Goal: Task Accomplishment & Management: Manage account settings

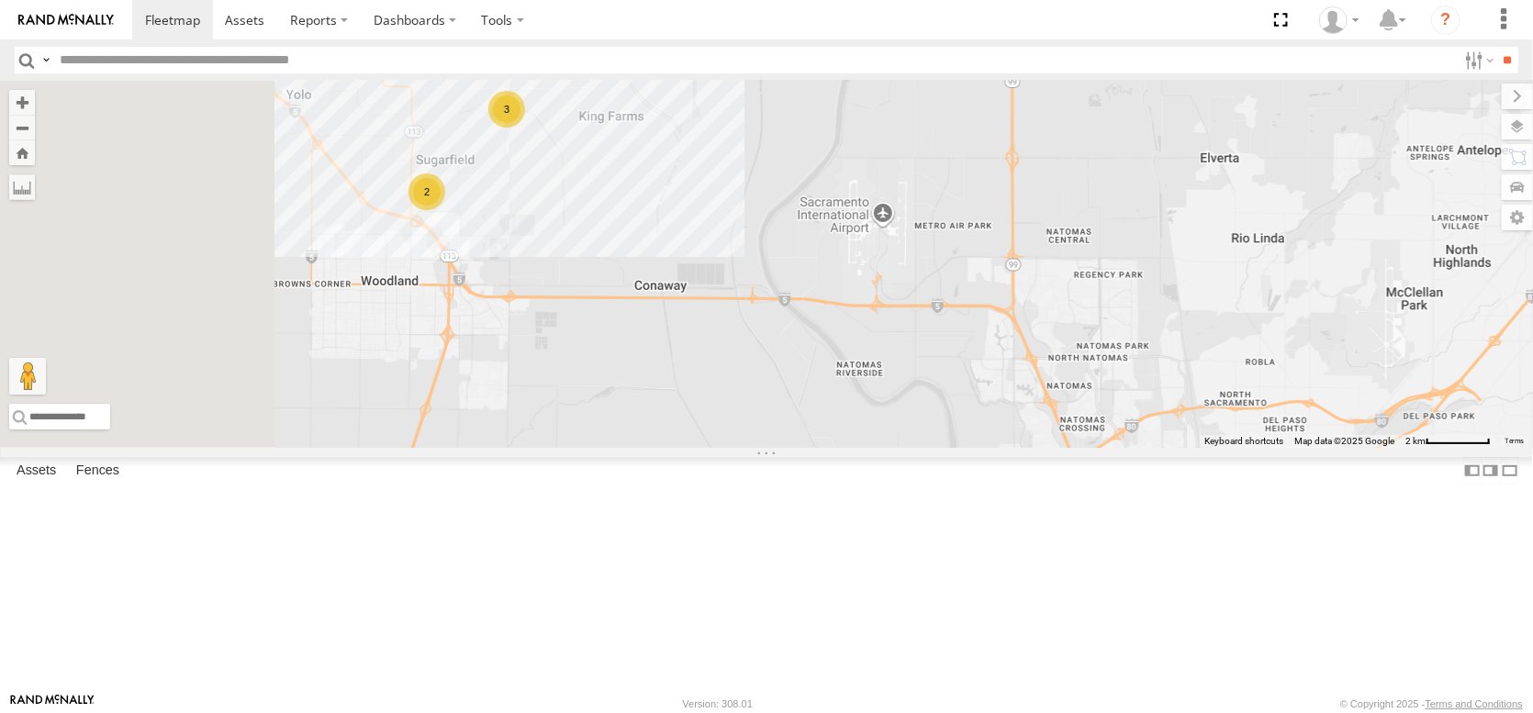
drag, startPoint x: 762, startPoint y: 335, endPoint x: 867, endPoint y: 330, distance: 104.8
click at [867, 330] on div "3 2" at bounding box center [766, 264] width 1533 height 367
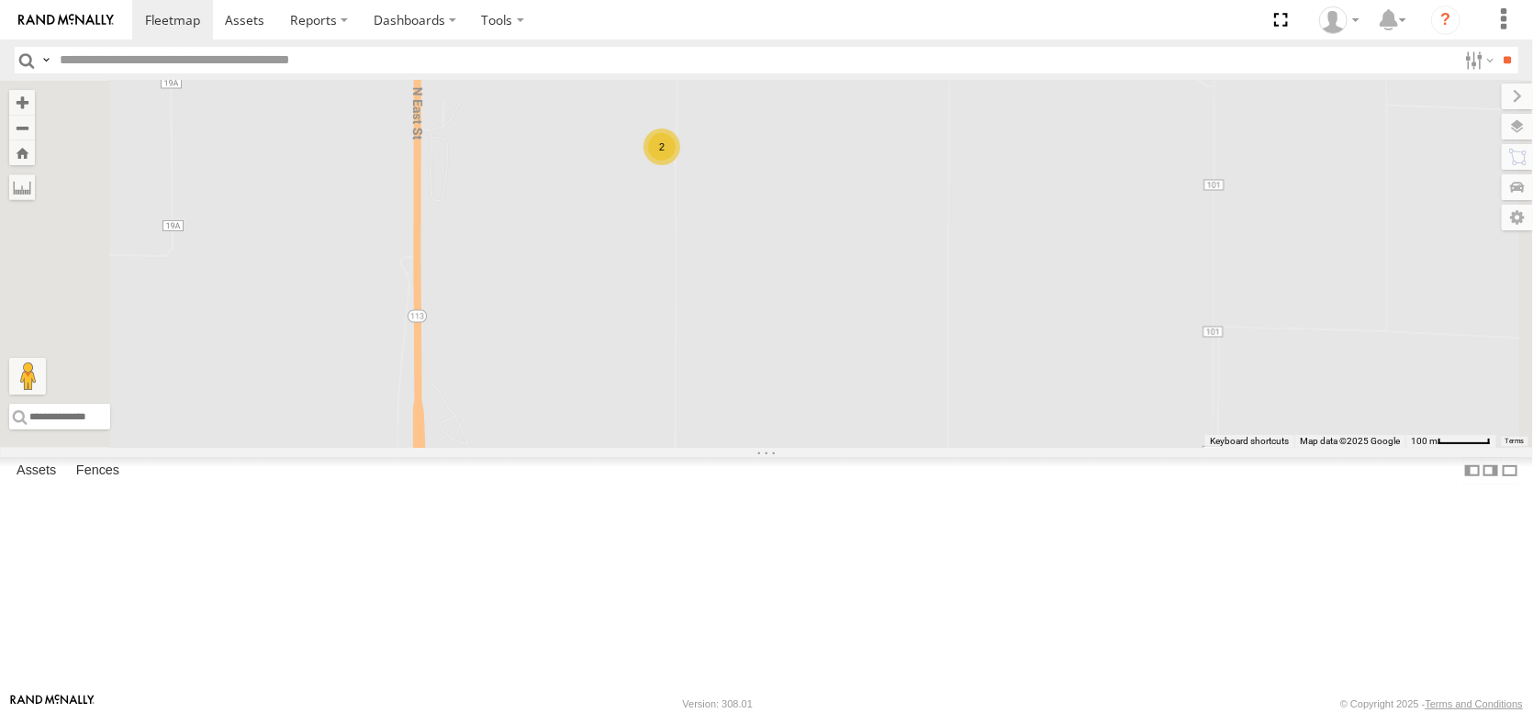
drag, startPoint x: 838, startPoint y: 206, endPoint x: 840, endPoint y: 411, distance: 205.6
click at [840, 411] on div "PT2435 2" at bounding box center [766, 264] width 1533 height 367
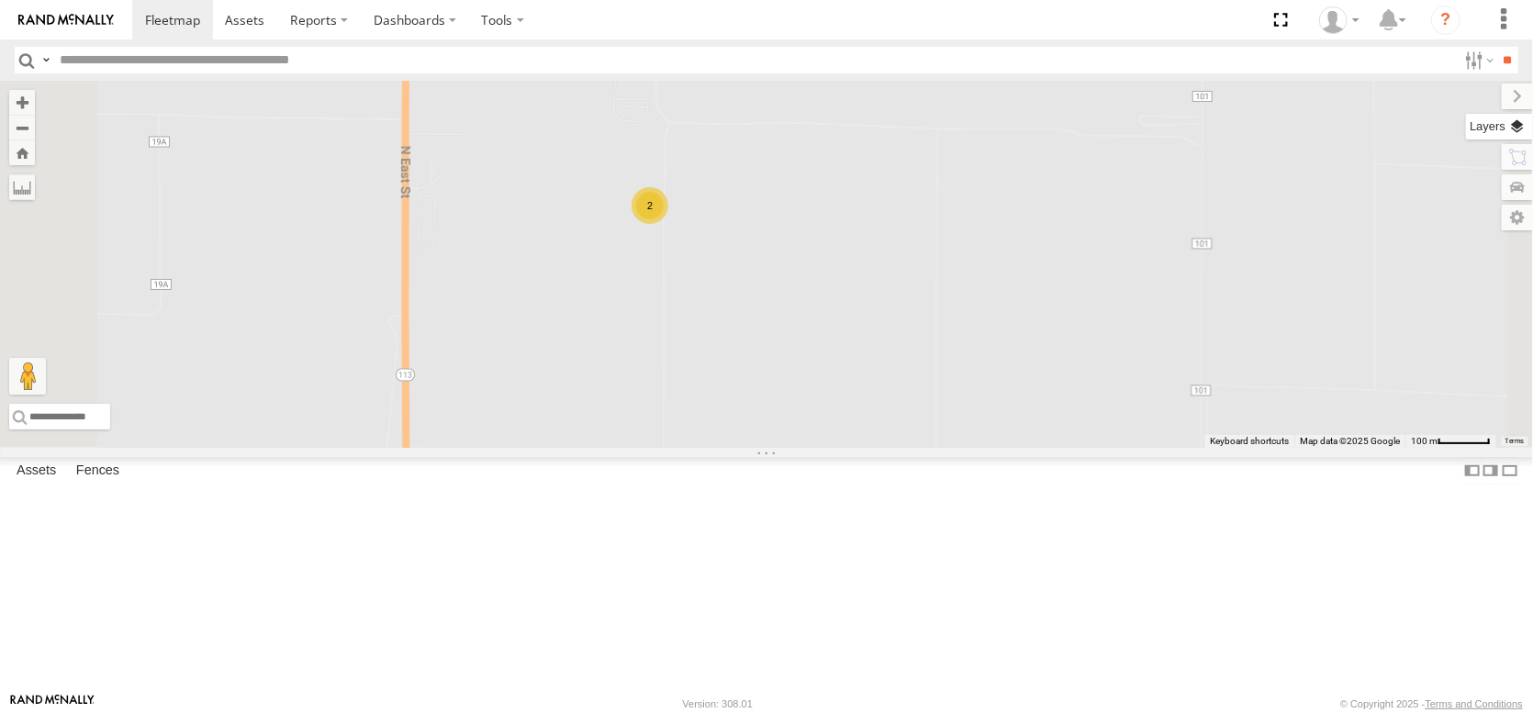
click at [1513, 132] on label at bounding box center [1499, 127] width 67 height 26
click at [0, 0] on span "Basemaps" at bounding box center [0, 0] width 0 height 0
click at [0, 0] on span "Satellite + Roadmap" at bounding box center [0, 0] width 0 height 0
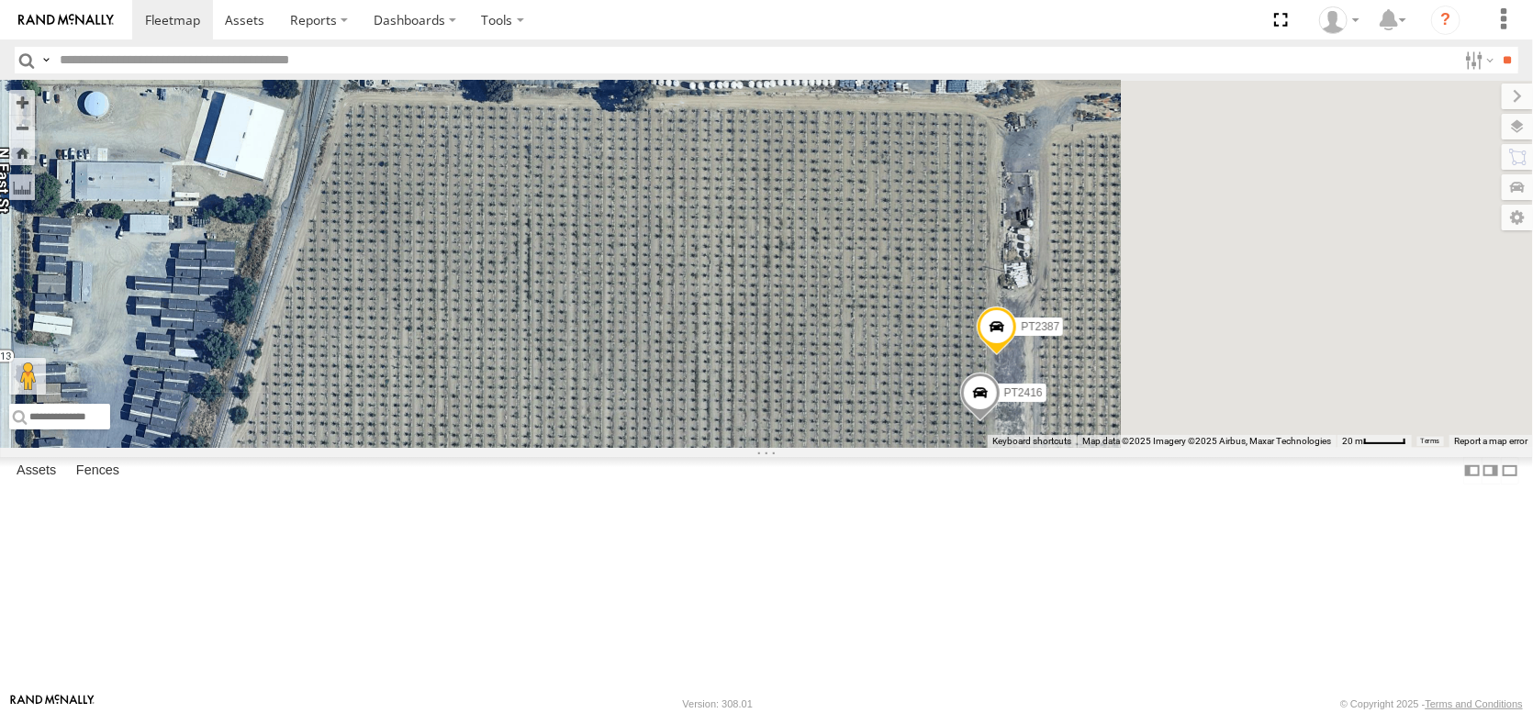
drag, startPoint x: 993, startPoint y: 311, endPoint x: 725, endPoint y: 284, distance: 269.4
click at [725, 284] on div "PT2435 PT2416 PT2387" at bounding box center [766, 264] width 1533 height 367
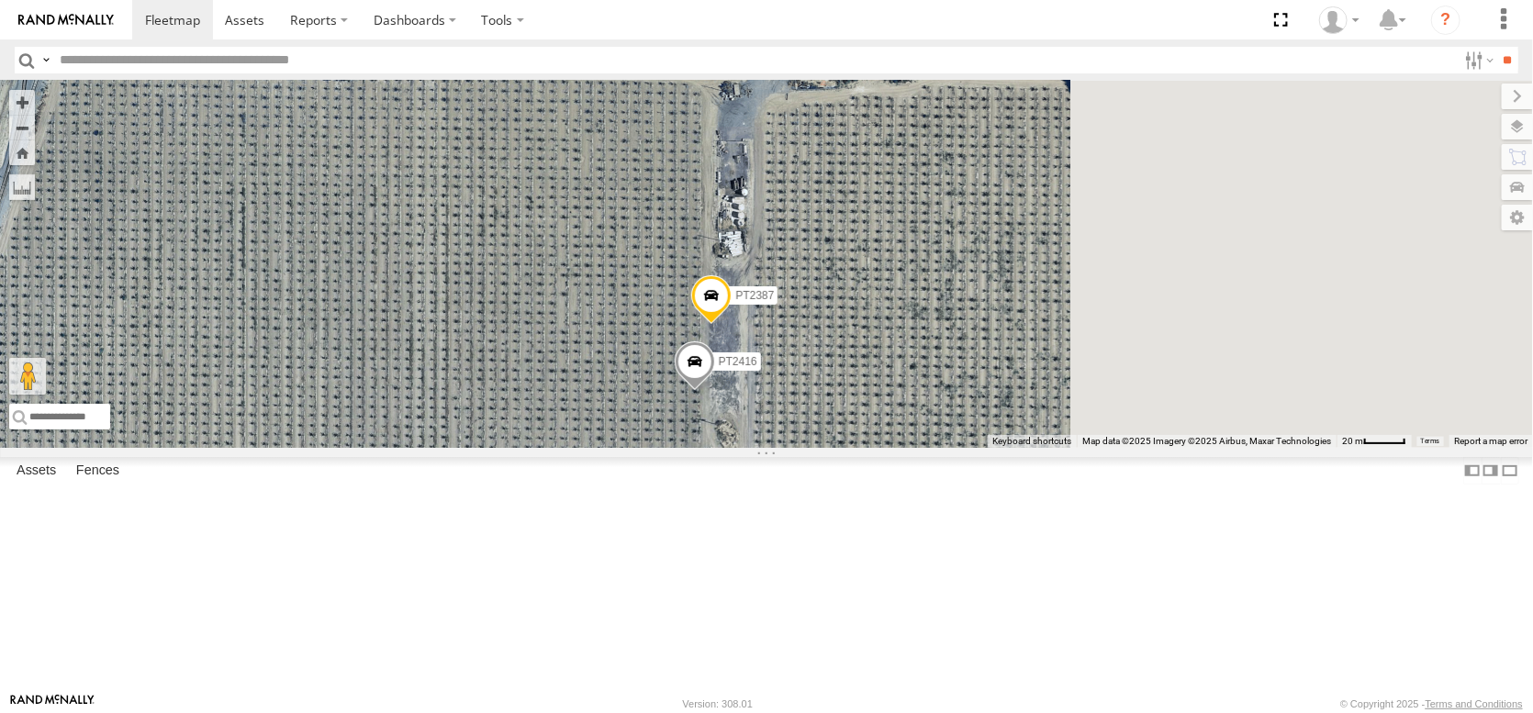
drag, startPoint x: 1036, startPoint y: 339, endPoint x: 826, endPoint y: 324, distance: 210.7
click at [826, 324] on div "PT2435 PT2416 PT2387" at bounding box center [766, 264] width 1533 height 367
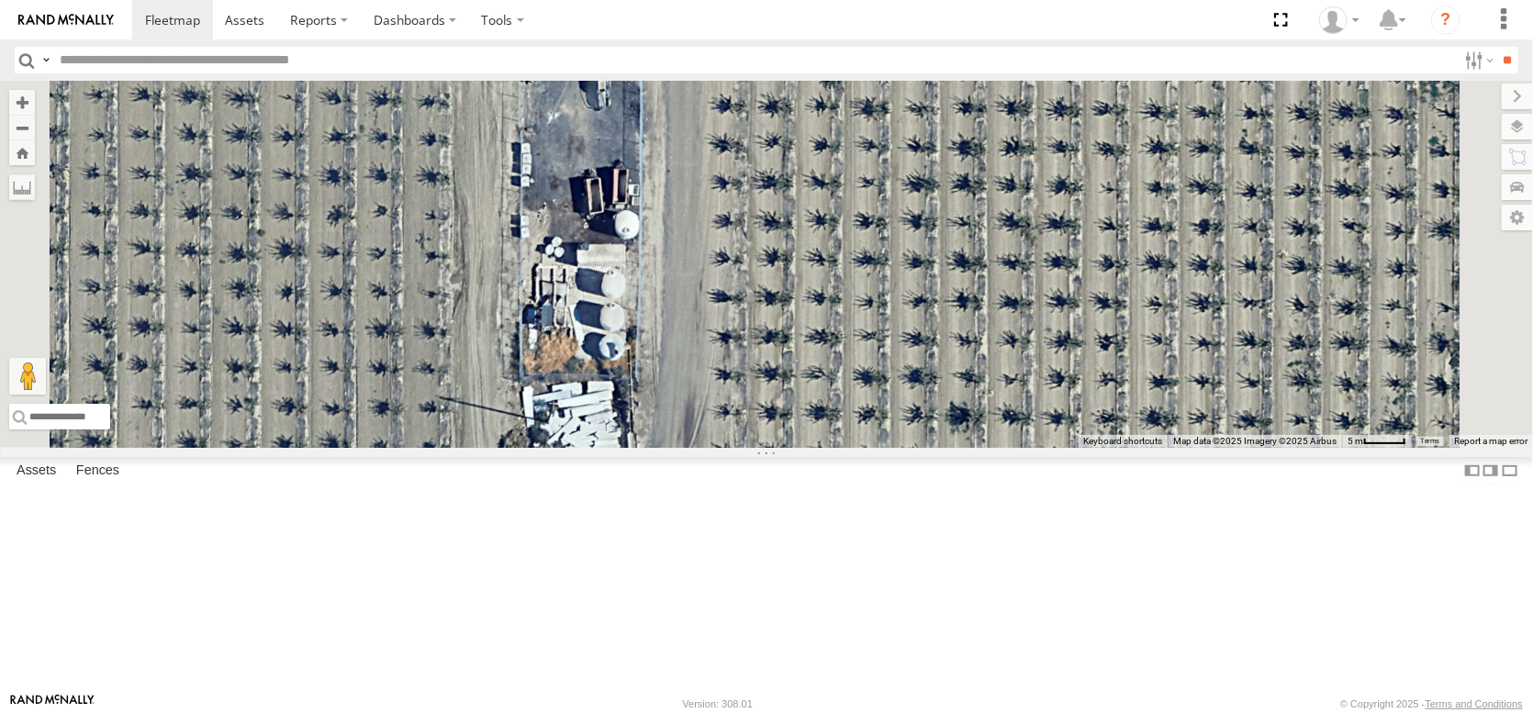
drag, startPoint x: 880, startPoint y: 317, endPoint x: 863, endPoint y: 519, distance: 202.7
click at [863, 448] on div "PT2435 PT2416 PT2387" at bounding box center [766, 264] width 1533 height 367
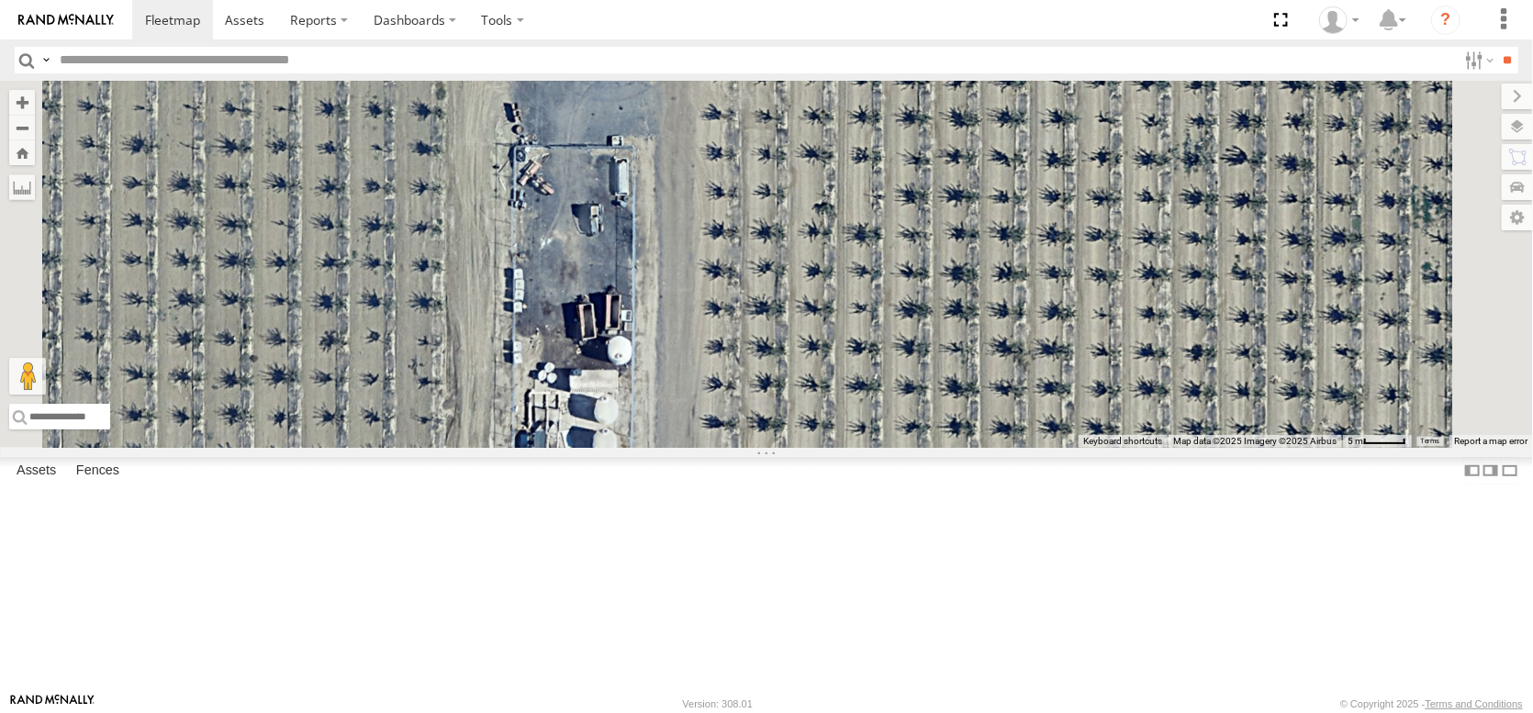
drag, startPoint x: 882, startPoint y: 386, endPoint x: 878, endPoint y: 468, distance: 82.7
click at [887, 448] on div "PT2435 PT2416 PT2387" at bounding box center [766, 264] width 1533 height 367
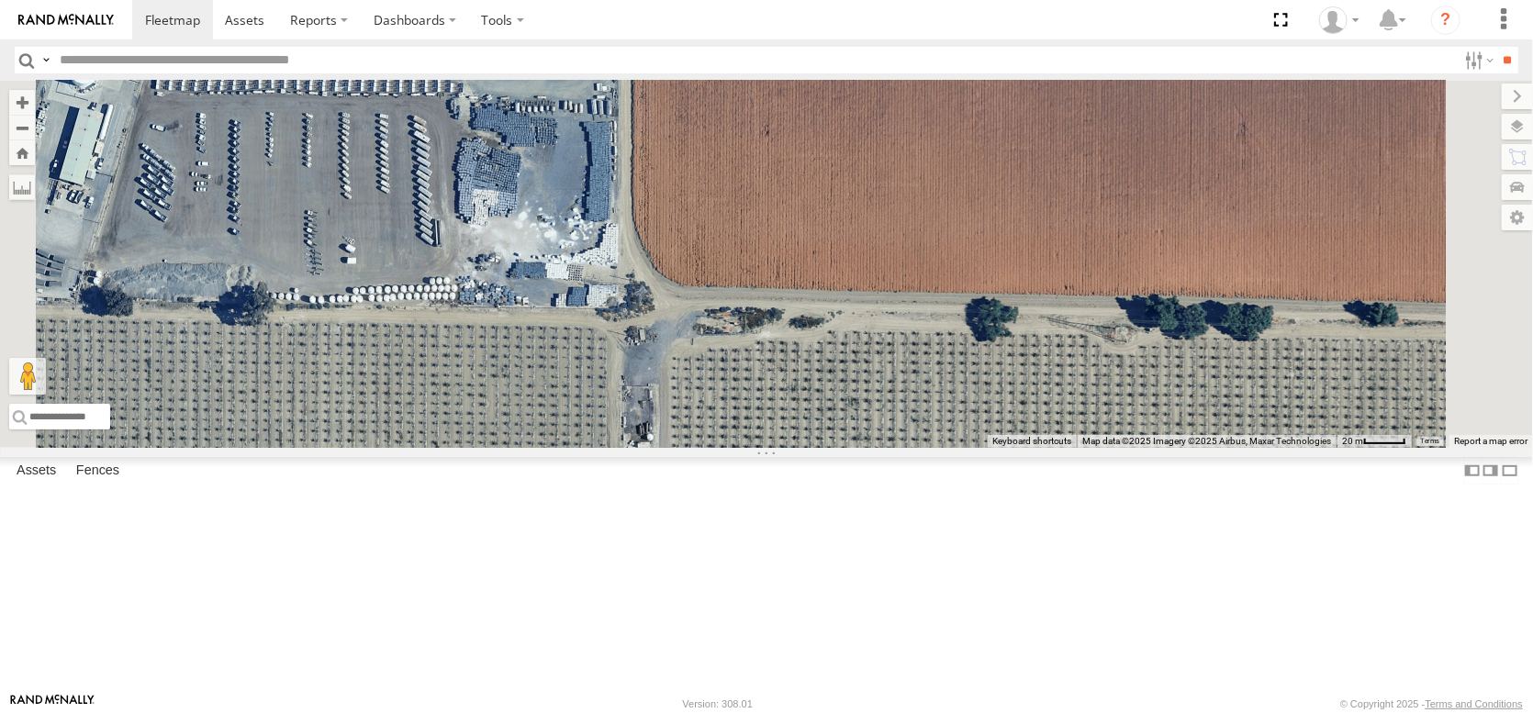
drag, startPoint x: 804, startPoint y: 273, endPoint x: 836, endPoint y: 447, distance: 177.3
click at [838, 445] on div "PT2435 PT2416 PT2387" at bounding box center [766, 264] width 1533 height 367
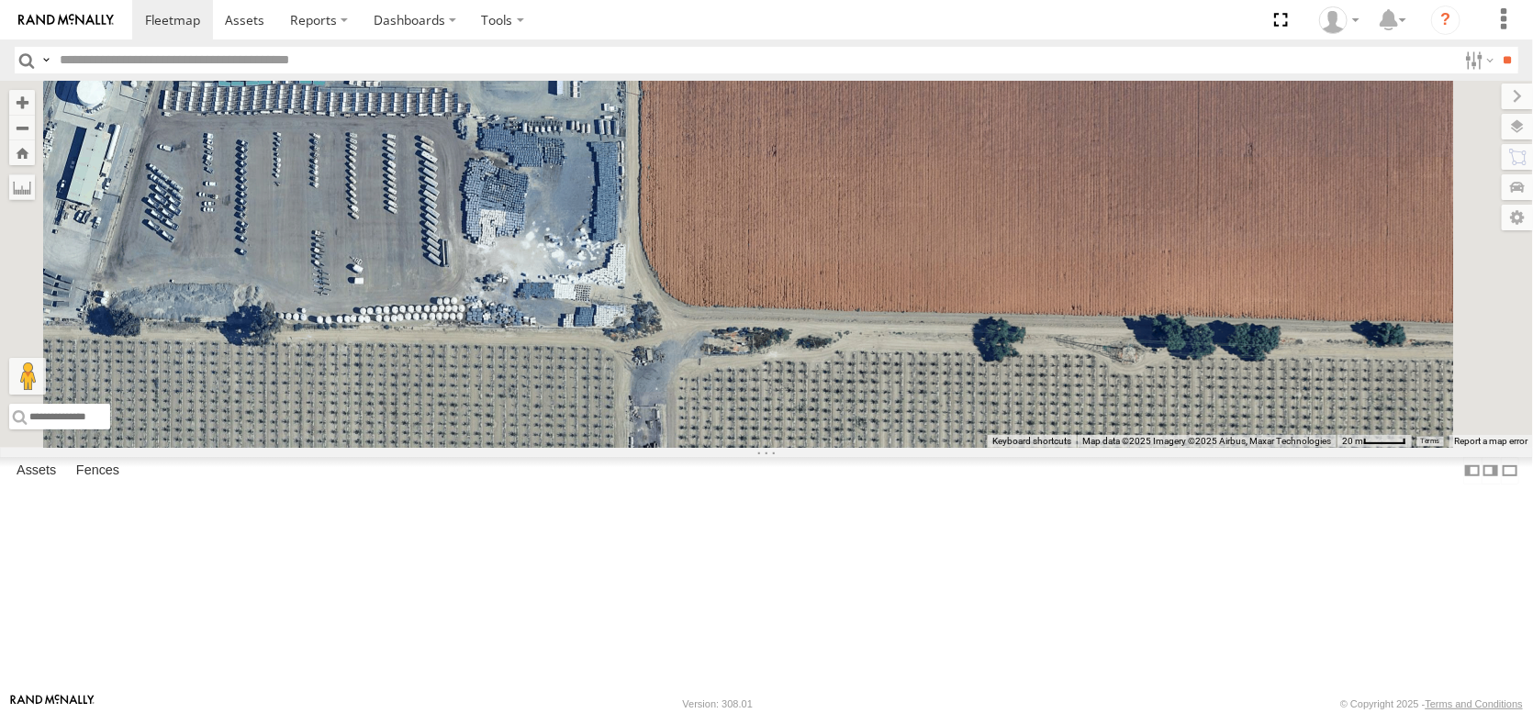
drag, startPoint x: 841, startPoint y: 444, endPoint x: 845, endPoint y: 462, distance: 18.0
click at [845, 448] on div "PT2435 PT2416 PT2387" at bounding box center [766, 264] width 1533 height 367
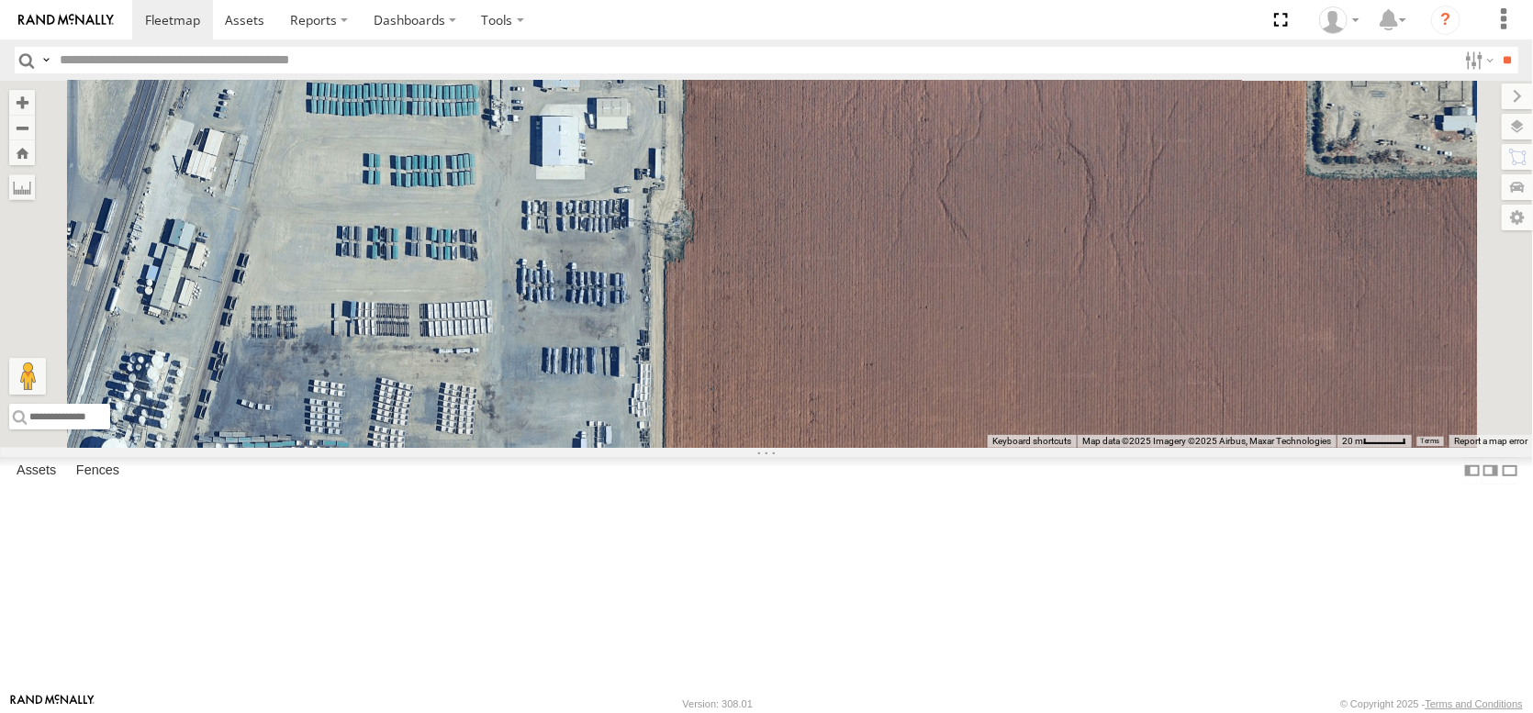
drag, startPoint x: 863, startPoint y: 293, endPoint x: 865, endPoint y: 451, distance: 157.9
click at [865, 448] on div "PT2435 PT2416 PT2387" at bounding box center [766, 264] width 1533 height 367
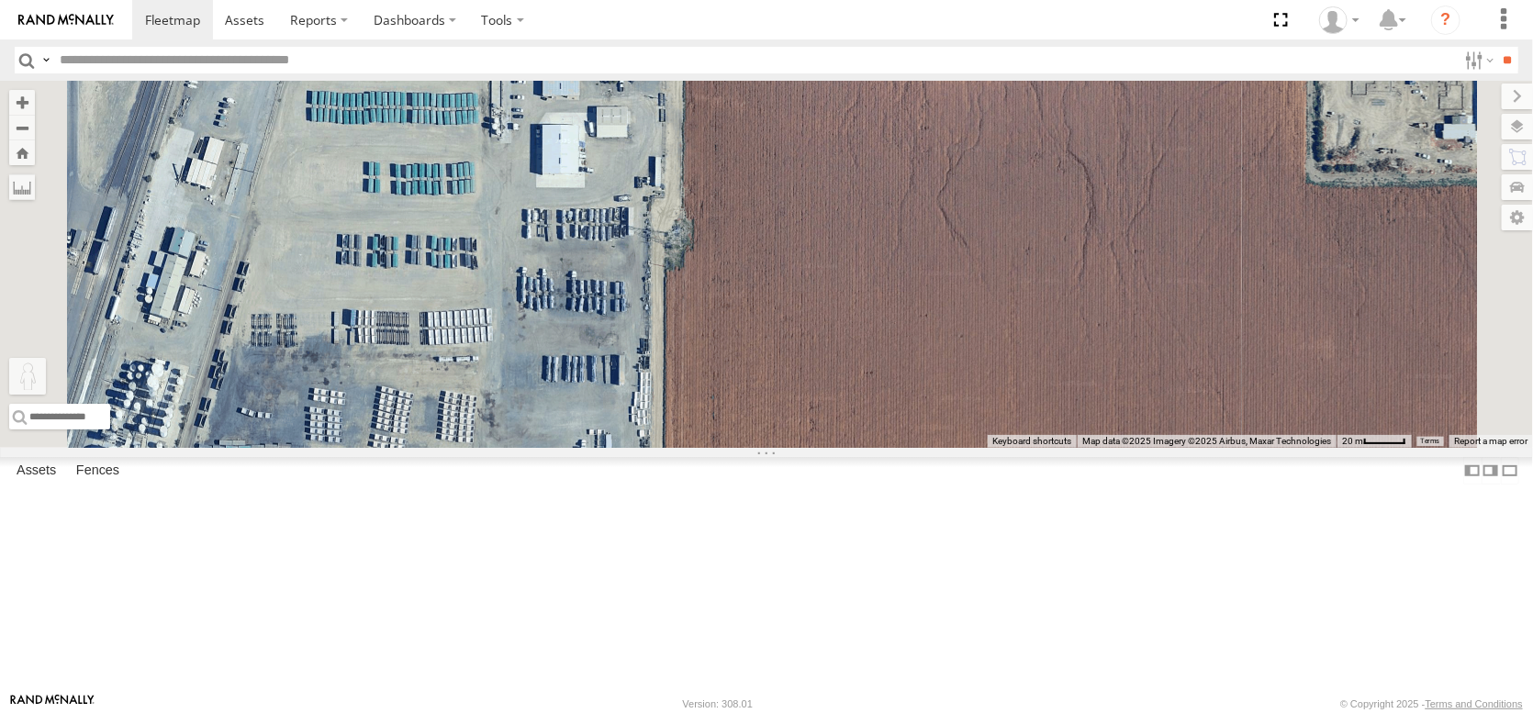
drag, startPoint x: 480, startPoint y: 621, endPoint x: 904, endPoint y: 115, distance: 660.7
click at [904, 116] on div "PT2435 PT2416 PT2387 To activate drag with keyboard, press Alt + Enter. Once in…" at bounding box center [766, 264] width 1533 height 367
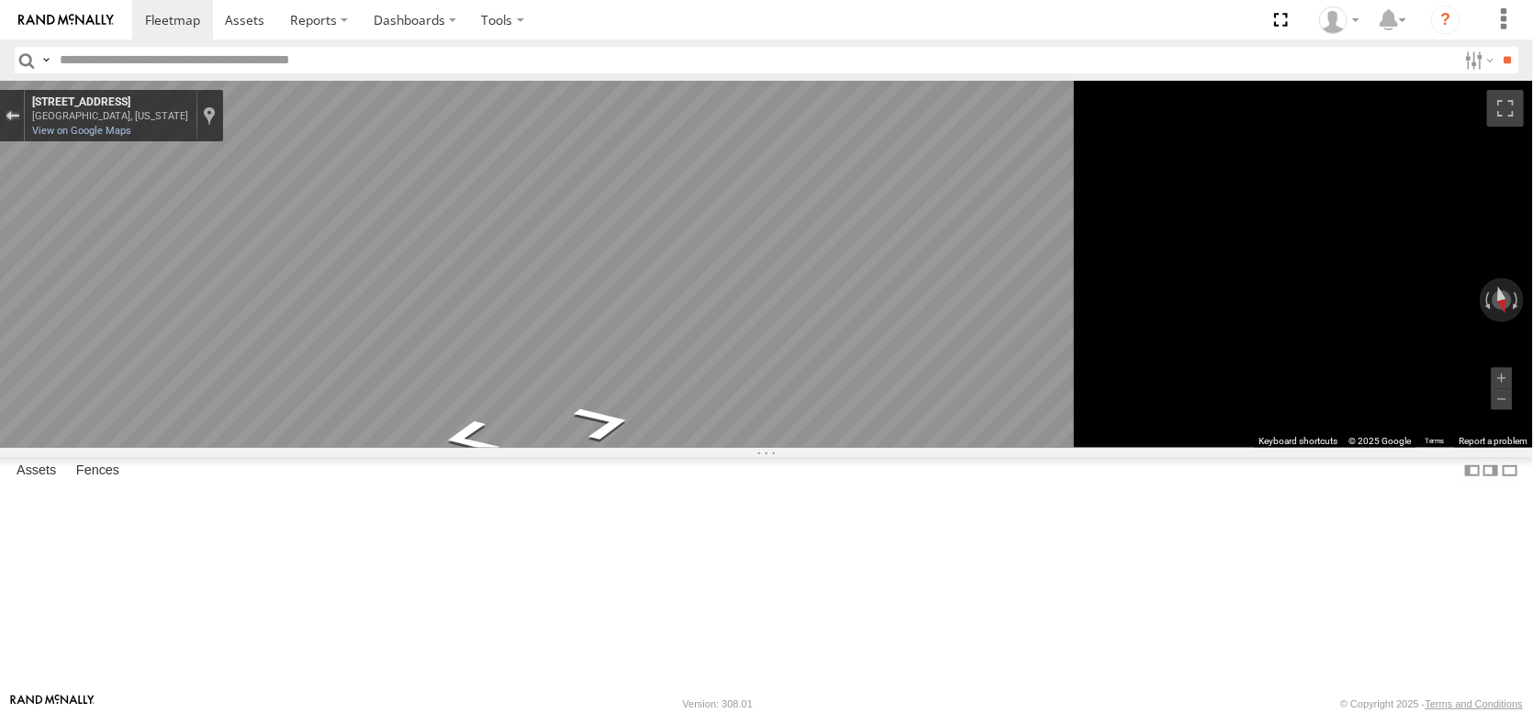
click at [19, 121] on div "Exit the Street View" at bounding box center [13, 115] width 14 height 11
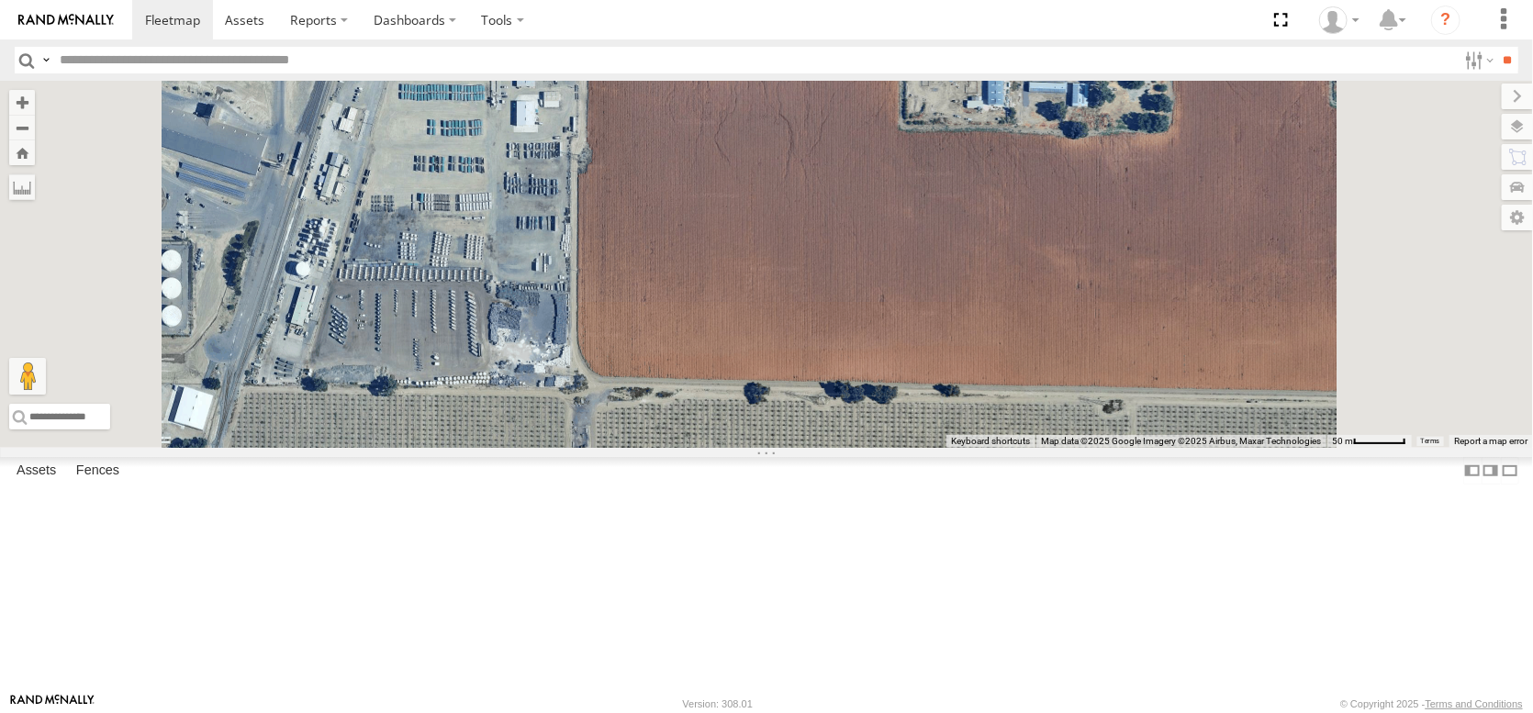
drag, startPoint x: 705, startPoint y: 465, endPoint x: 712, endPoint y: 330, distance: 135.1
click at [712, 330] on div "Loading..." at bounding box center [766, 264] width 1533 height 367
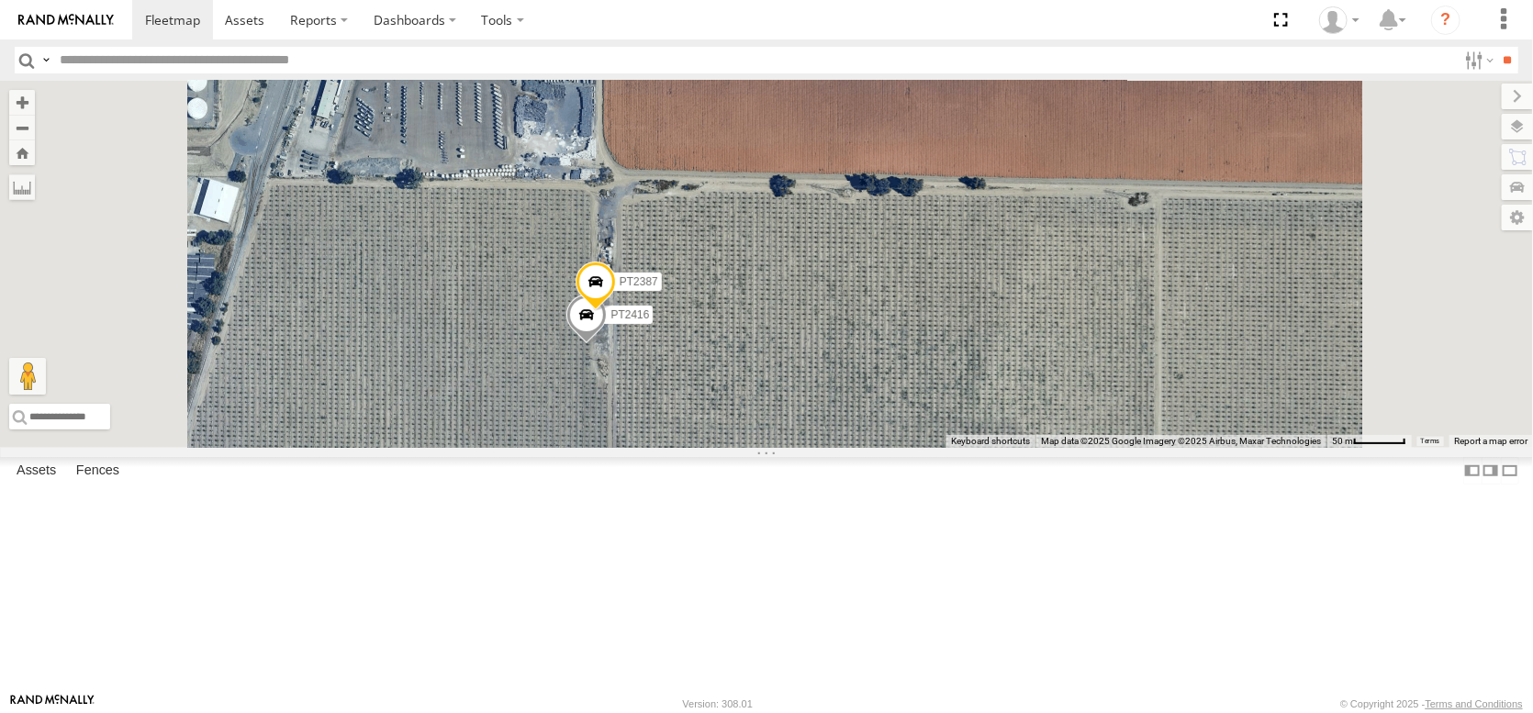
drag, startPoint x: 872, startPoint y: 396, endPoint x: 893, endPoint y: 230, distance: 166.6
click at [893, 230] on div "PT2416 PT2387 Loading..." at bounding box center [766, 264] width 1533 height 367
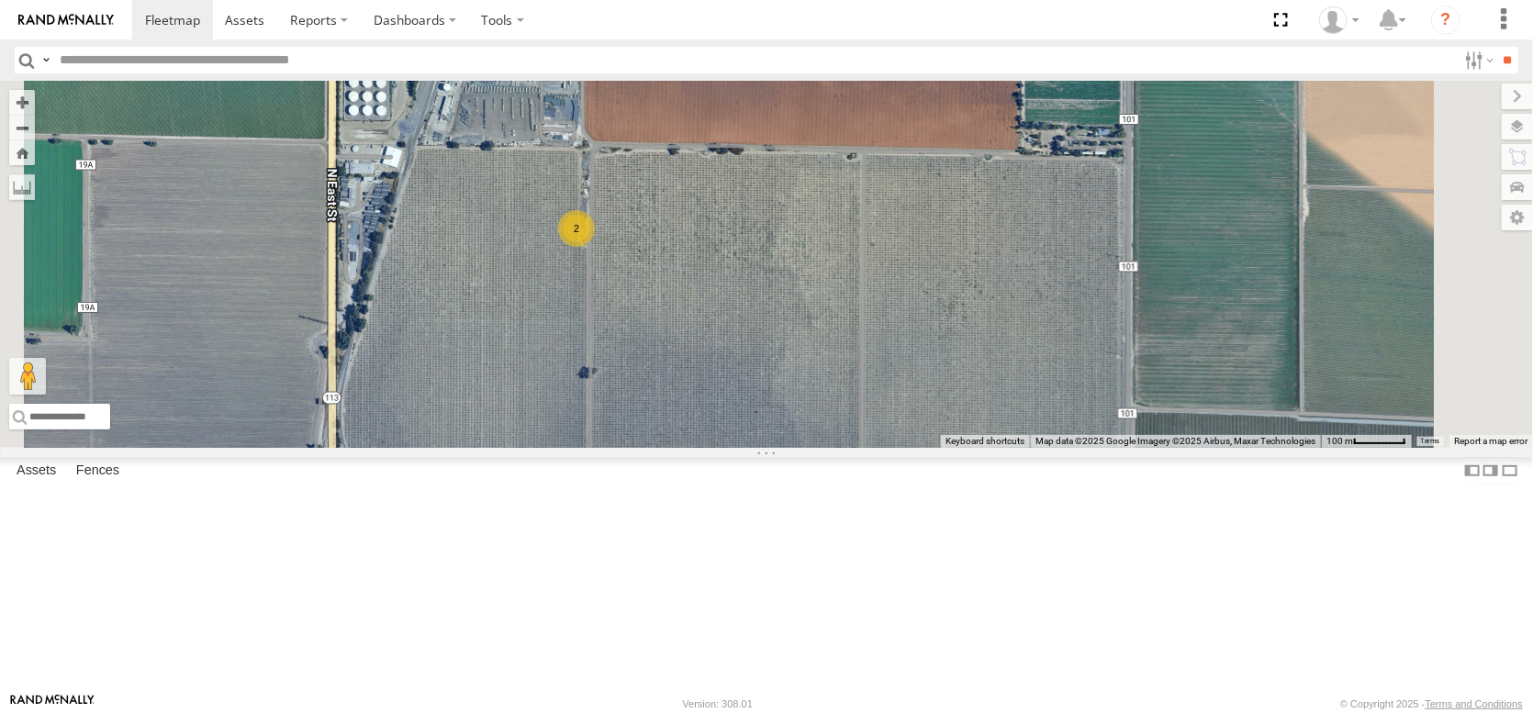
drag, startPoint x: 881, startPoint y: 242, endPoint x: 833, endPoint y: 251, distance: 49.3
click at [833, 251] on div "2 Loading..." at bounding box center [766, 264] width 1533 height 367
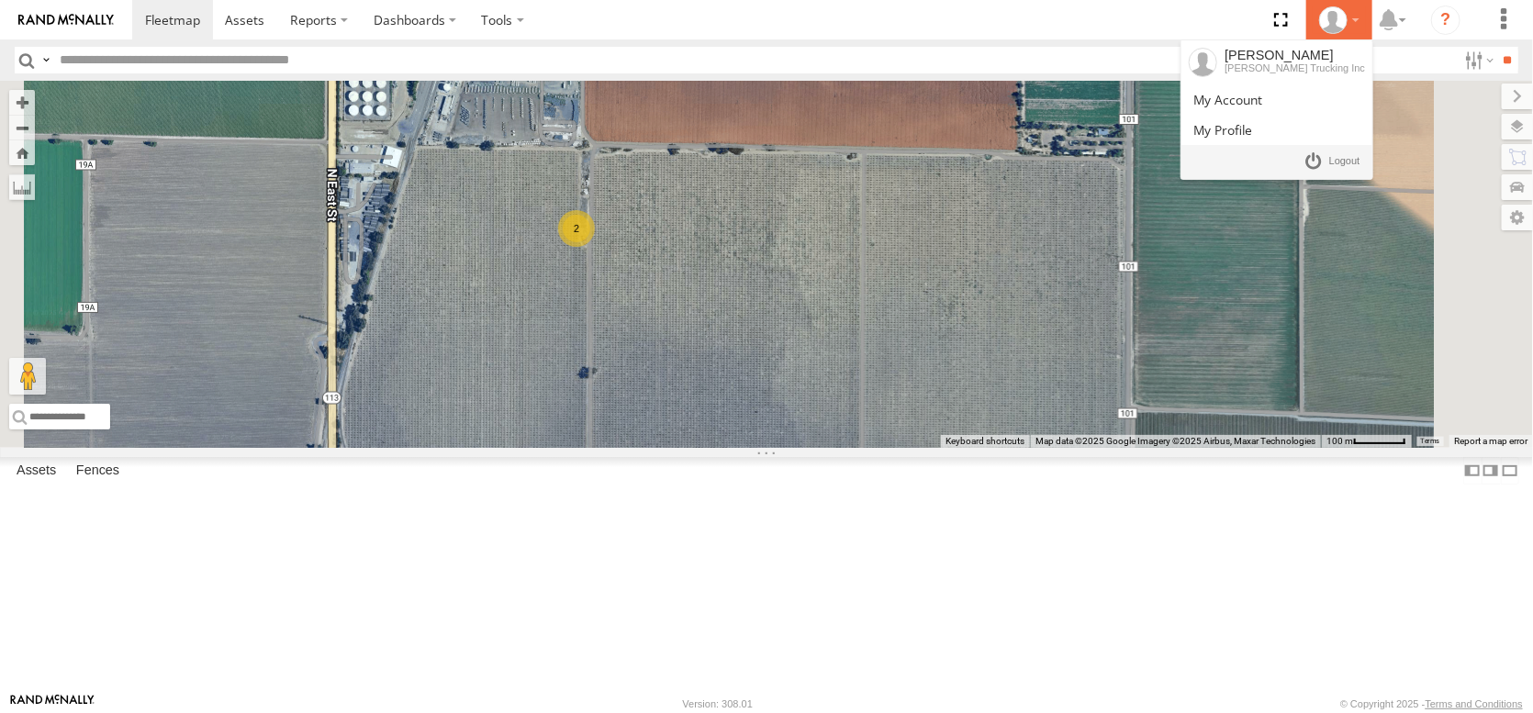
click at [1318, 19] on div at bounding box center [1339, 20] width 53 height 28
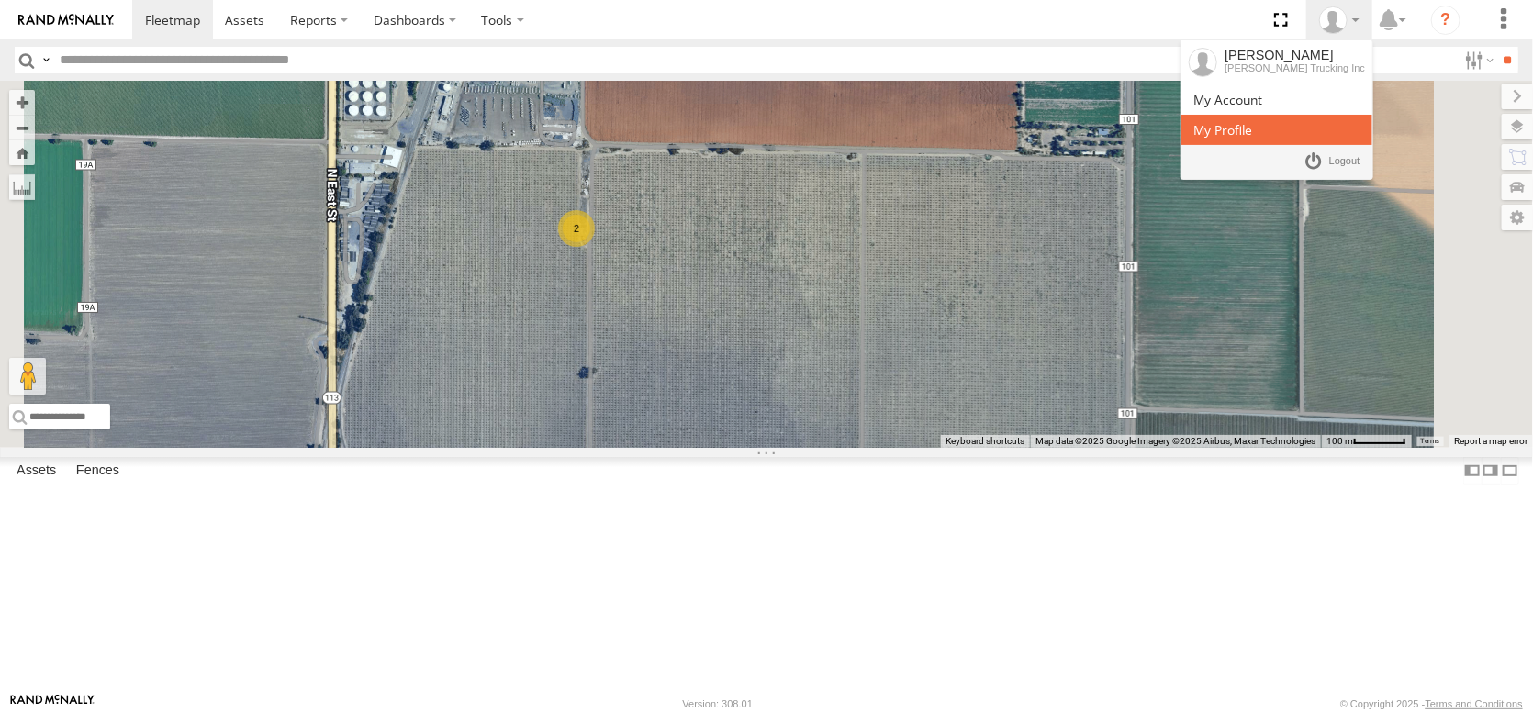
click at [1285, 145] on link at bounding box center [1277, 130] width 192 height 30
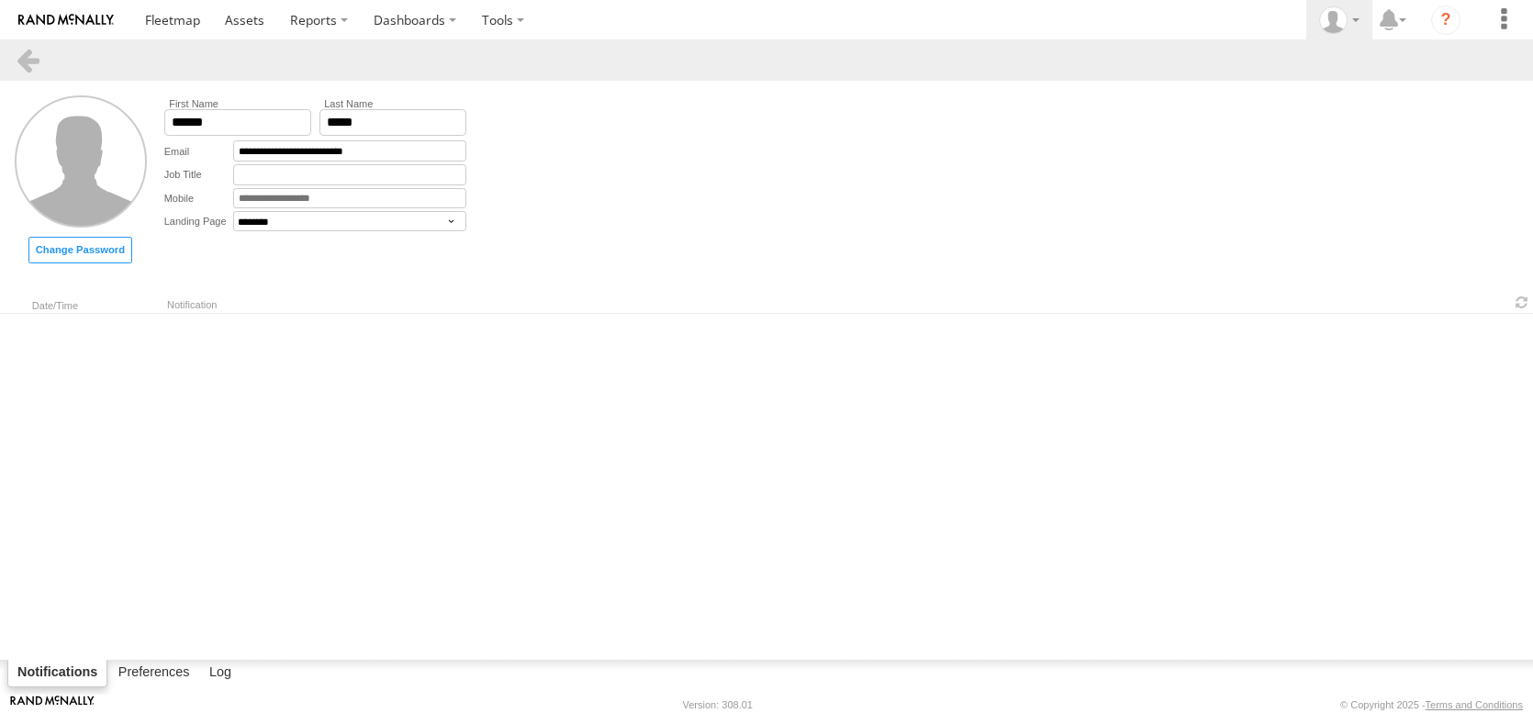
select select "********"
click at [1329, 172] on span at bounding box center [1344, 161] width 31 height 20
